Goal: Find specific page/section: Find specific page/section

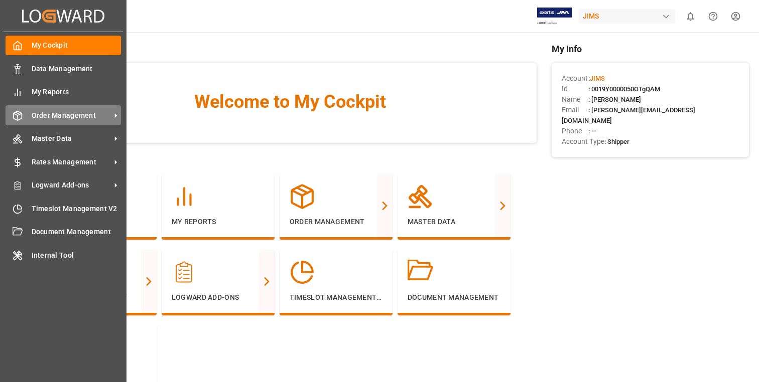
click at [57, 121] on div "Order Management Order Management" at bounding box center [63, 115] width 115 height 20
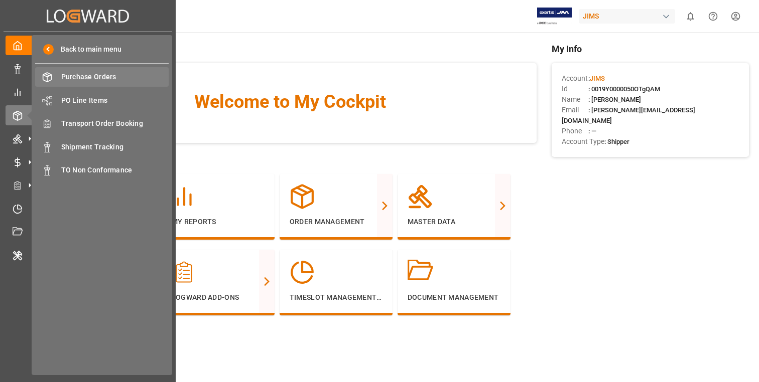
click at [100, 82] on div "Purchase Orders Purchase Orders" at bounding box center [101, 77] width 133 height 20
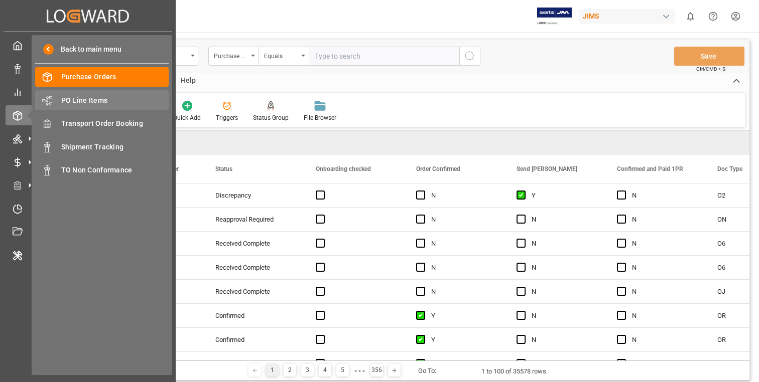
click at [98, 100] on span "PO Line Items" at bounding box center [115, 100] width 108 height 11
